Goal: Information Seeking & Learning: Learn about a topic

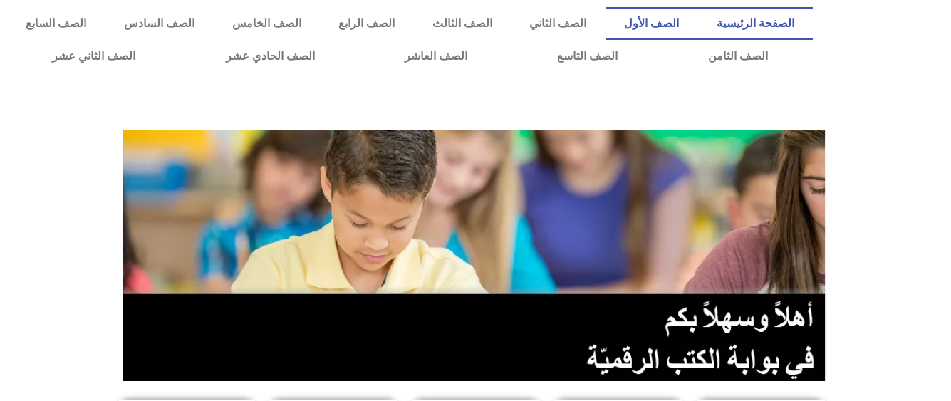
click at [683, 22] on link "الصف الأول" at bounding box center [652, 23] width 93 height 33
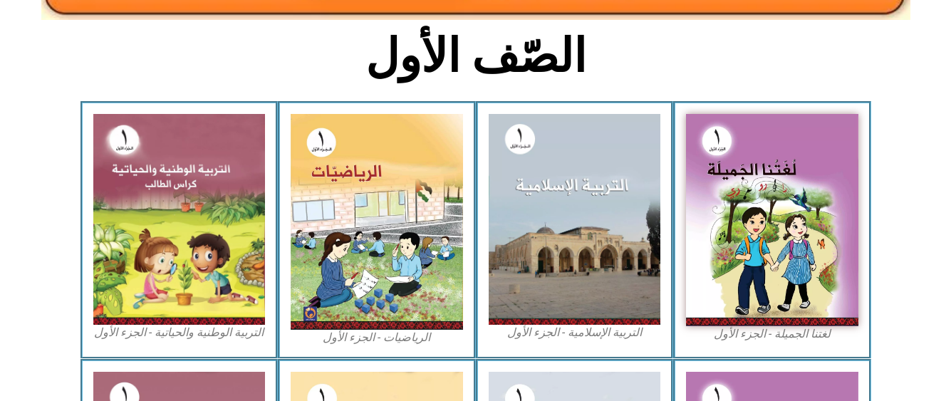
scroll to position [380, 0]
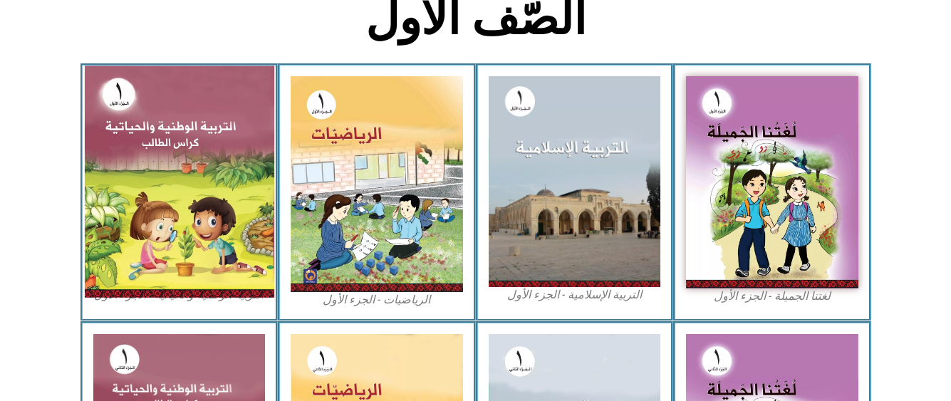
click at [202, 211] on img at bounding box center [179, 182] width 190 height 232
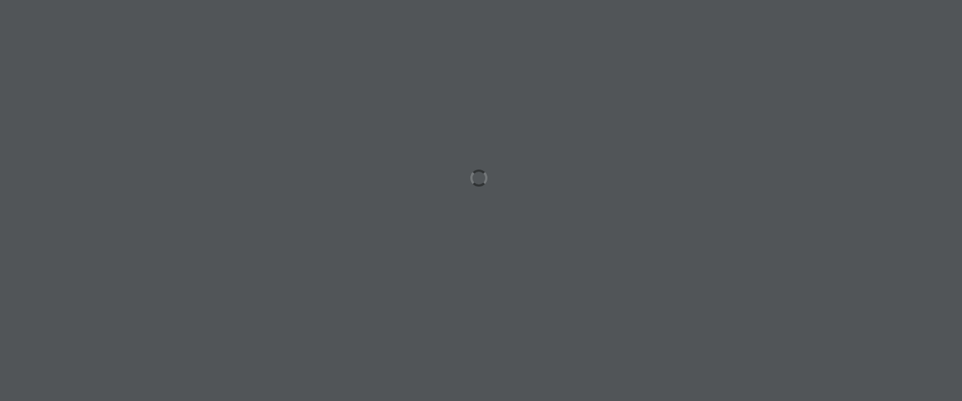
click at [202, 130] on html "الصفحة الرئيسية الصف الأول الصف الثاني الصف الثالث الصف الرابع الصف الخامس الصف…" at bounding box center [481, 65] width 962 height 130
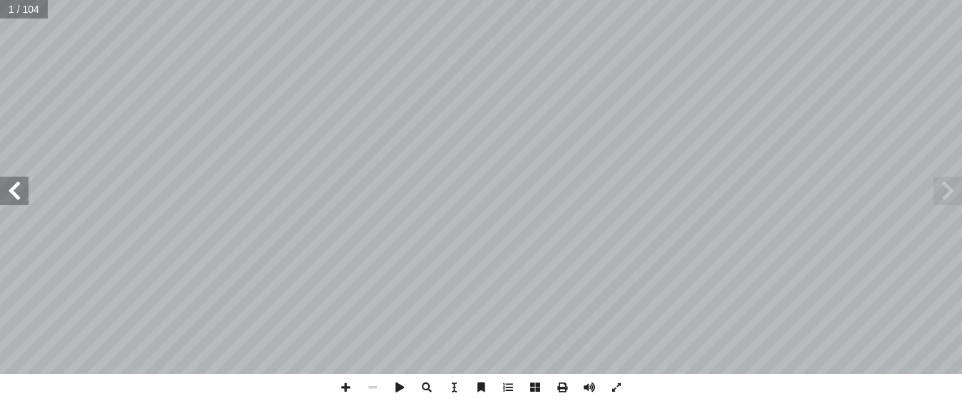
click at [11, 193] on span at bounding box center [14, 191] width 29 height 29
click at [16, 7] on input "text" at bounding box center [28, 9] width 56 height 19
type input "*"
click at [14, 195] on span at bounding box center [14, 191] width 29 height 29
click at [12, 192] on span at bounding box center [14, 191] width 29 height 29
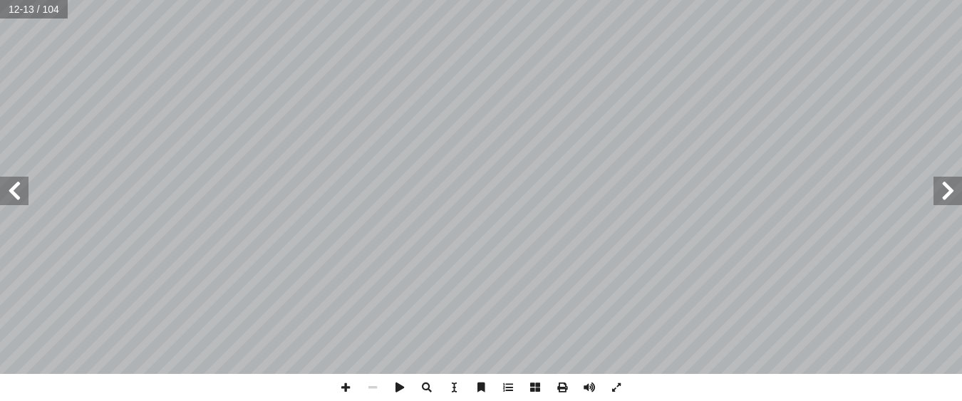
click at [955, 200] on span at bounding box center [947, 191] width 29 height 29
click at [22, 182] on span at bounding box center [14, 191] width 29 height 29
click at [950, 190] on span at bounding box center [947, 191] width 29 height 29
click at [343, 380] on span at bounding box center [345, 387] width 27 height 27
click at [4, 191] on span at bounding box center [14, 191] width 29 height 29
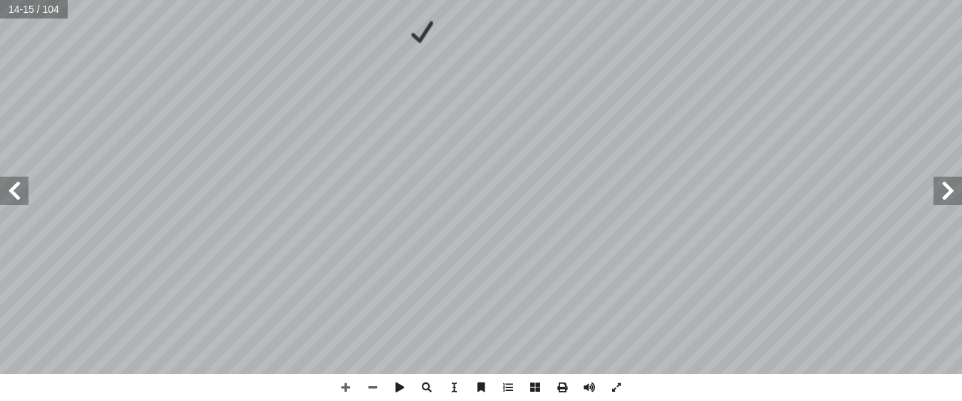
click at [26, 195] on span at bounding box center [14, 191] width 29 height 29
click at [11, 180] on span at bounding box center [14, 191] width 29 height 29
click at [15, 193] on span at bounding box center [14, 191] width 29 height 29
click at [14, 186] on span at bounding box center [14, 191] width 29 height 29
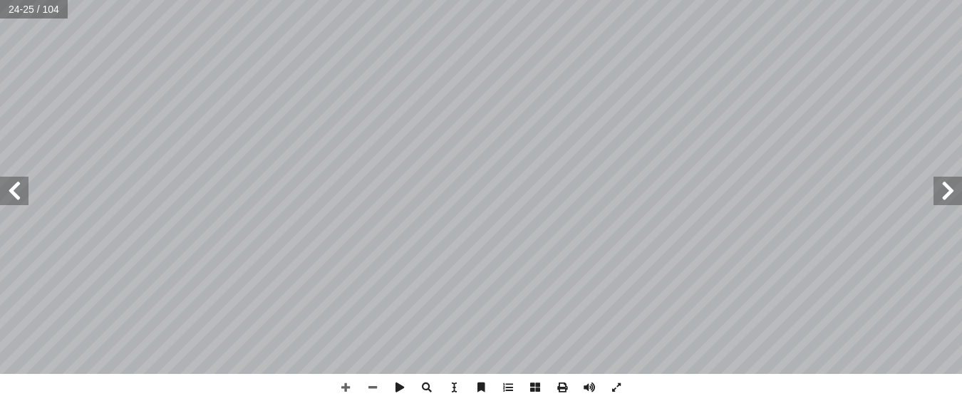
click at [20, 200] on span at bounding box center [14, 191] width 29 height 29
click at [946, 190] on span at bounding box center [947, 191] width 29 height 29
